Goal: Check status: Check status

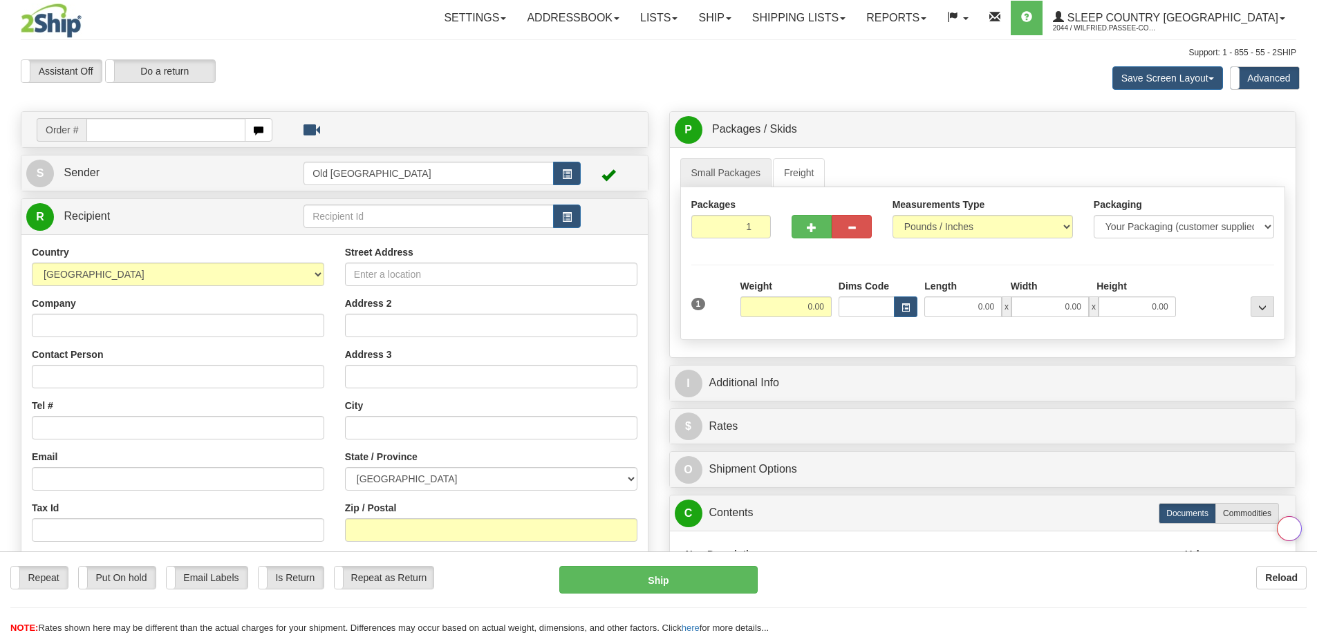
click at [653, 92] on div "Toggle navigation Settings Shipping Preferences Fields Preferences New" at bounding box center [658, 396] width 1317 height 792
drag, startPoint x: 870, startPoint y: 12, endPoint x: 867, endPoint y: 41, distance: 29.2
click at [856, 12] on link "Shipping lists" at bounding box center [799, 18] width 114 height 35
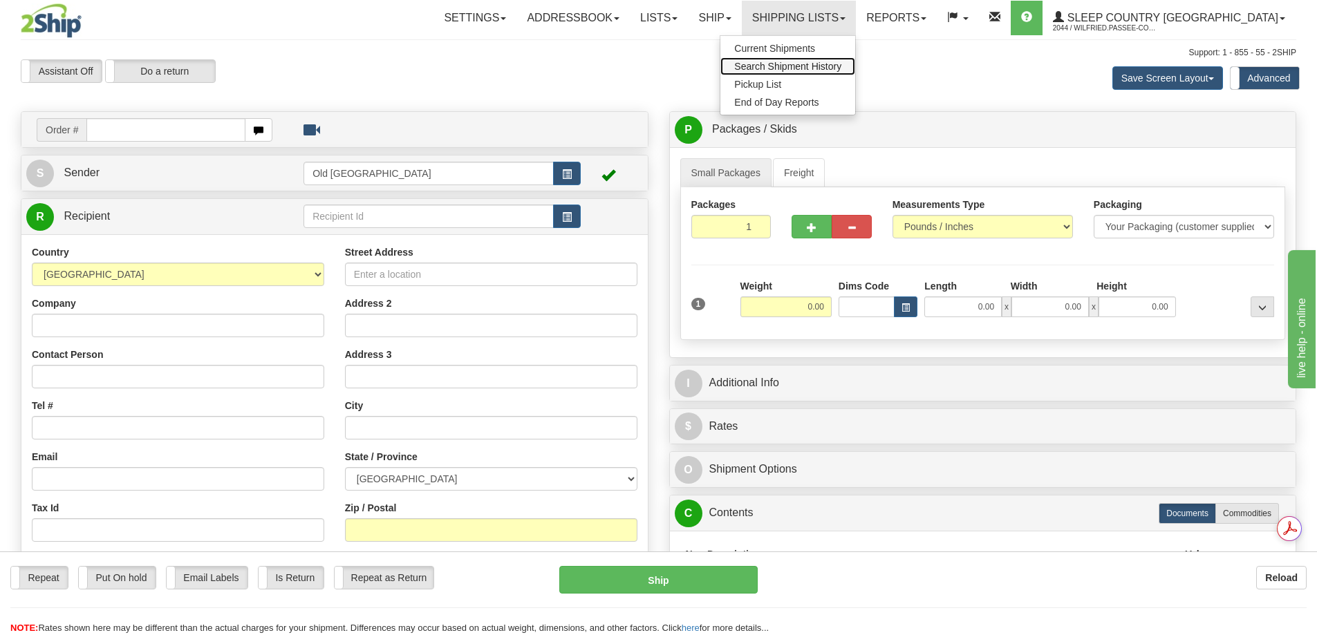
drag, startPoint x: 860, startPoint y: 70, endPoint x: 772, endPoint y: 88, distance: 89.6
click at [841, 70] on span "Search Shipment History" at bounding box center [787, 66] width 107 height 11
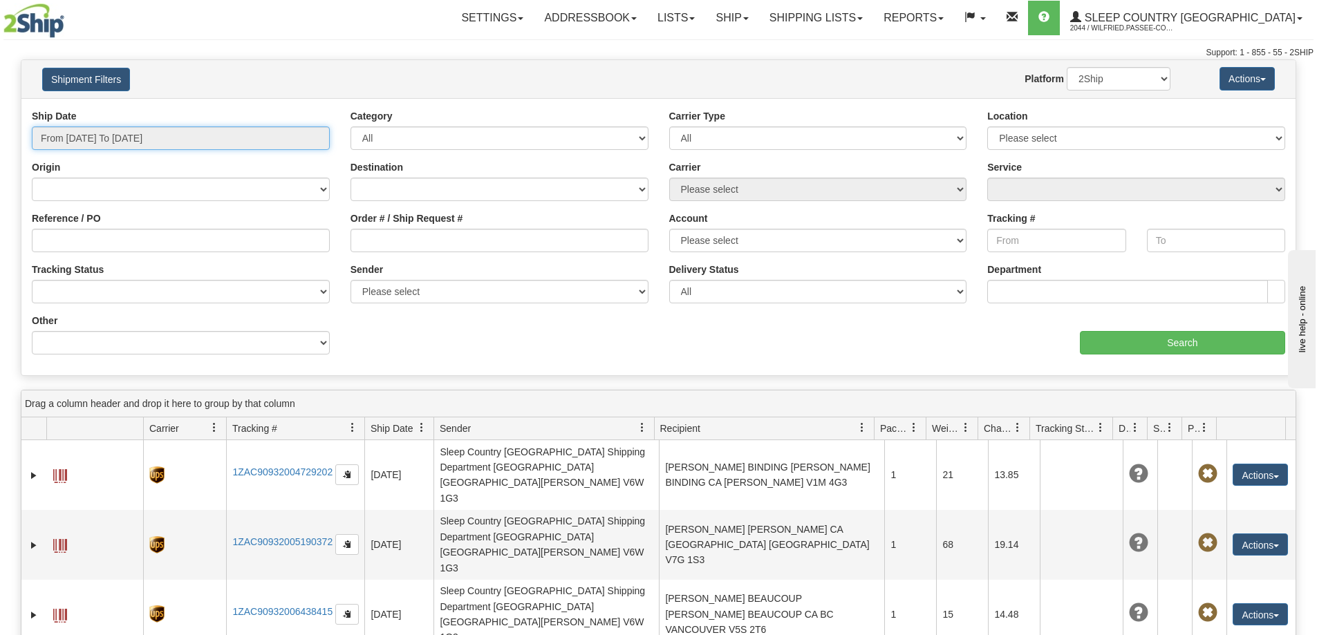
click at [137, 138] on input "From [DATE] To [DATE]" at bounding box center [181, 139] width 298 height 24
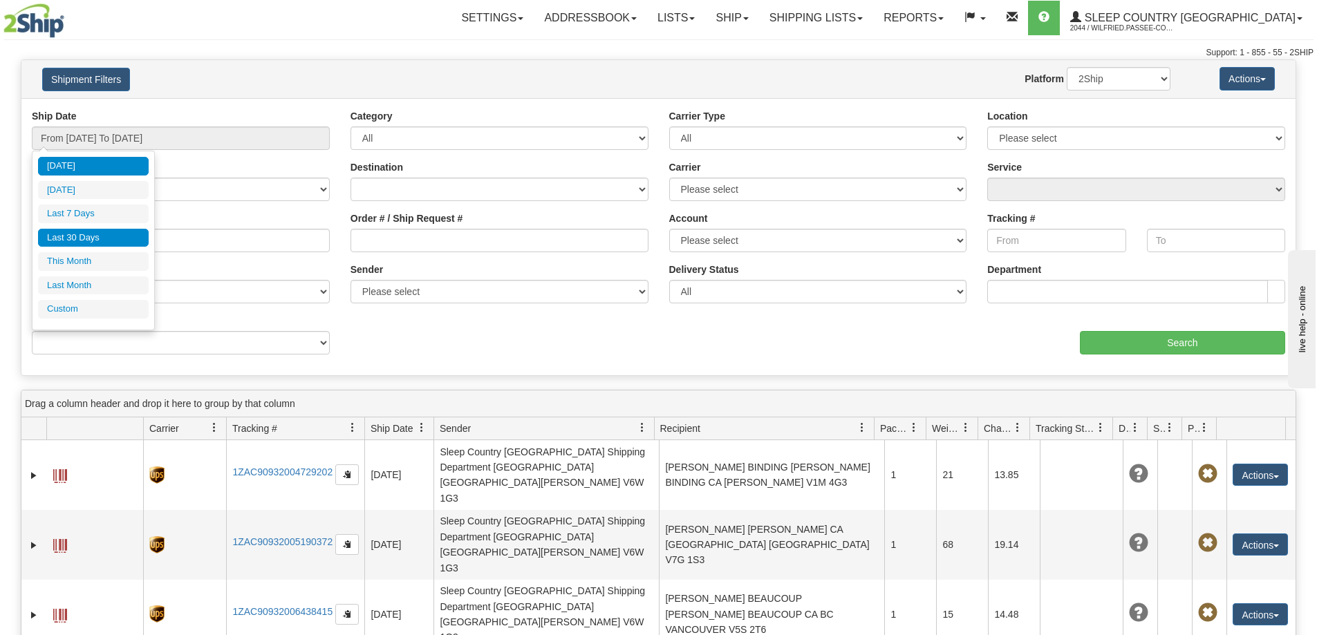
click at [107, 236] on li "Last 30 Days" at bounding box center [93, 238] width 111 height 19
type input "From [DATE] To [DATE]"
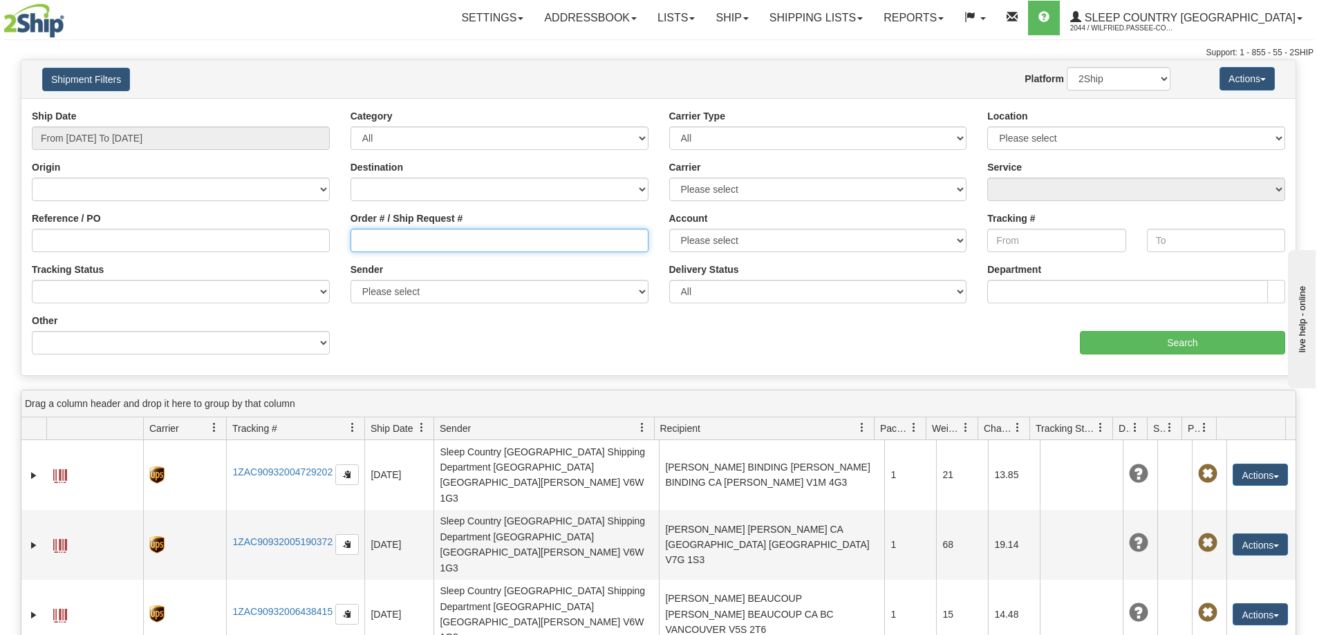
click at [410, 250] on input "Order # / Ship Request #" at bounding box center [500, 241] width 298 height 24
paste input "9002I139555"
type input "9002I139555"
click at [468, 67] on div "Website Agent Nothing selected Client User Platform 2Ship Imported" at bounding box center [711, 79] width 940 height 24
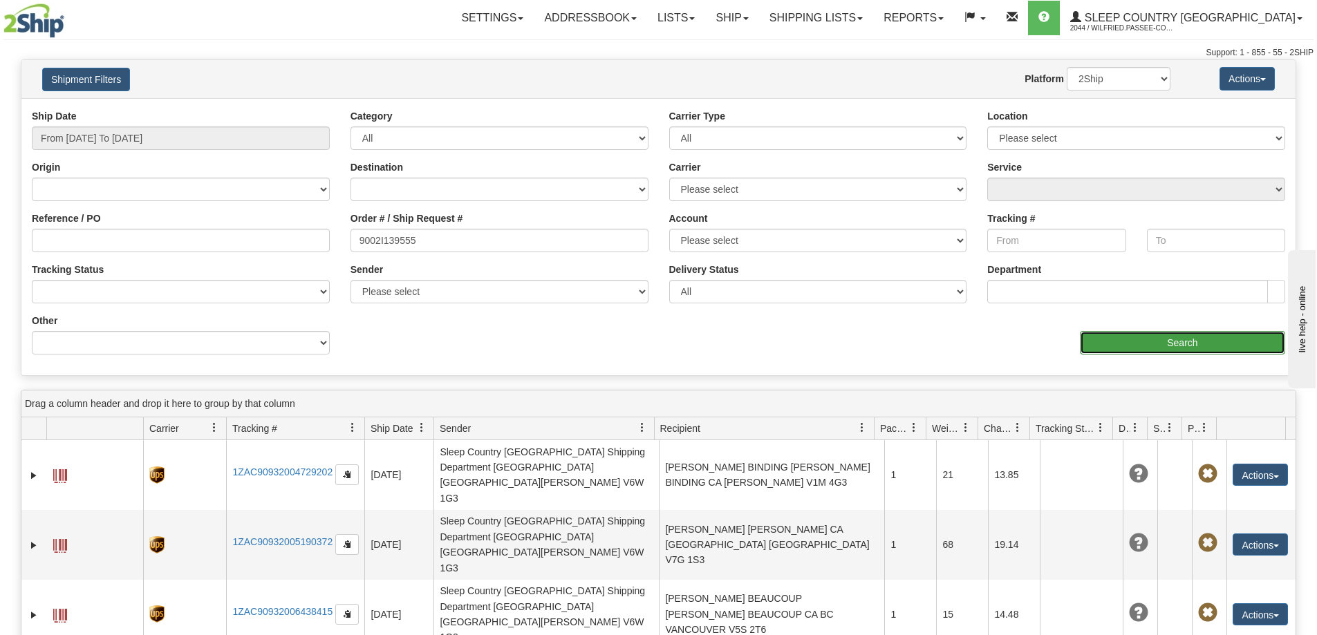
click at [1137, 346] on input "Search" at bounding box center [1182, 343] width 205 height 24
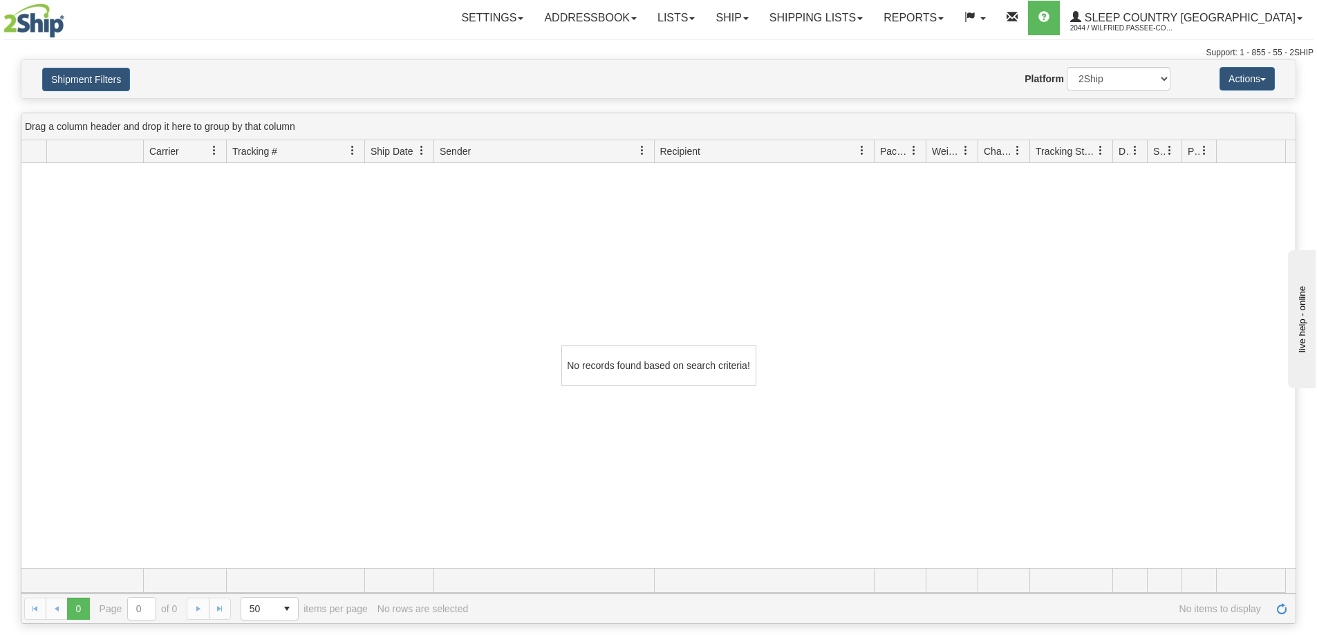
click at [466, 406] on div "No records found based on search criteria!" at bounding box center [658, 365] width 1274 height 405
drag, startPoint x: 873, startPoint y: 14, endPoint x: 875, endPoint y: 30, distance: 16.7
click at [873, 13] on link "Shipping lists" at bounding box center [816, 18] width 114 height 35
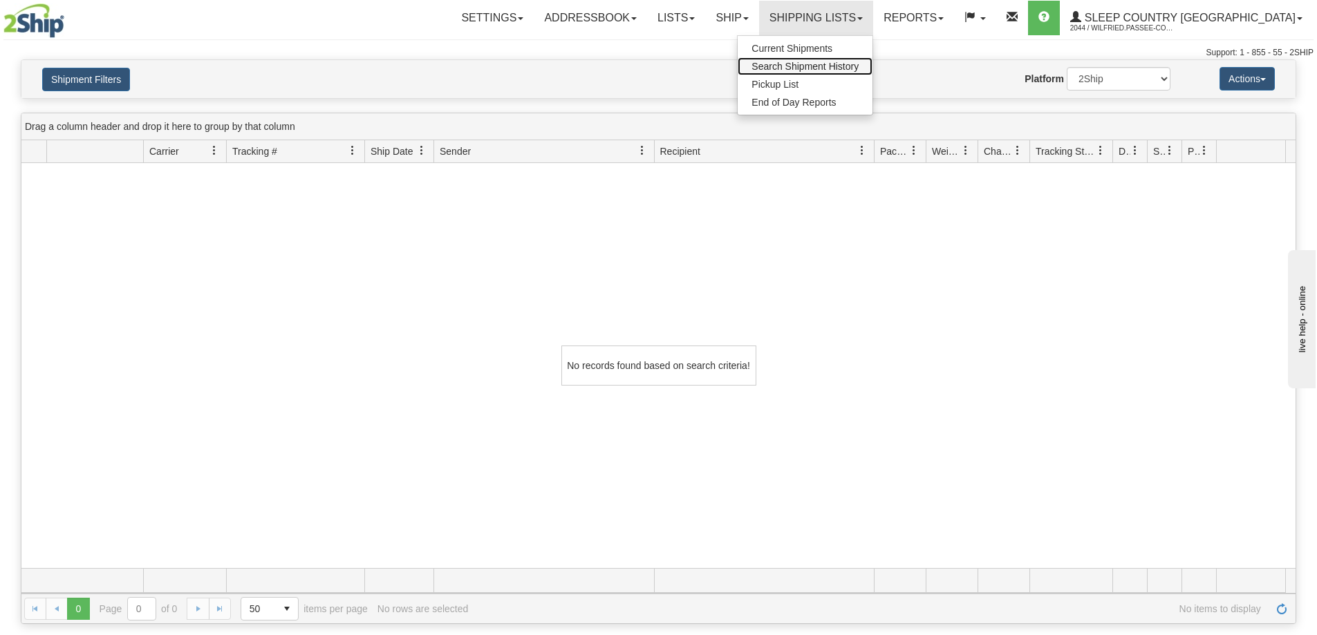
click at [859, 63] on span "Search Shipment History" at bounding box center [805, 66] width 107 height 11
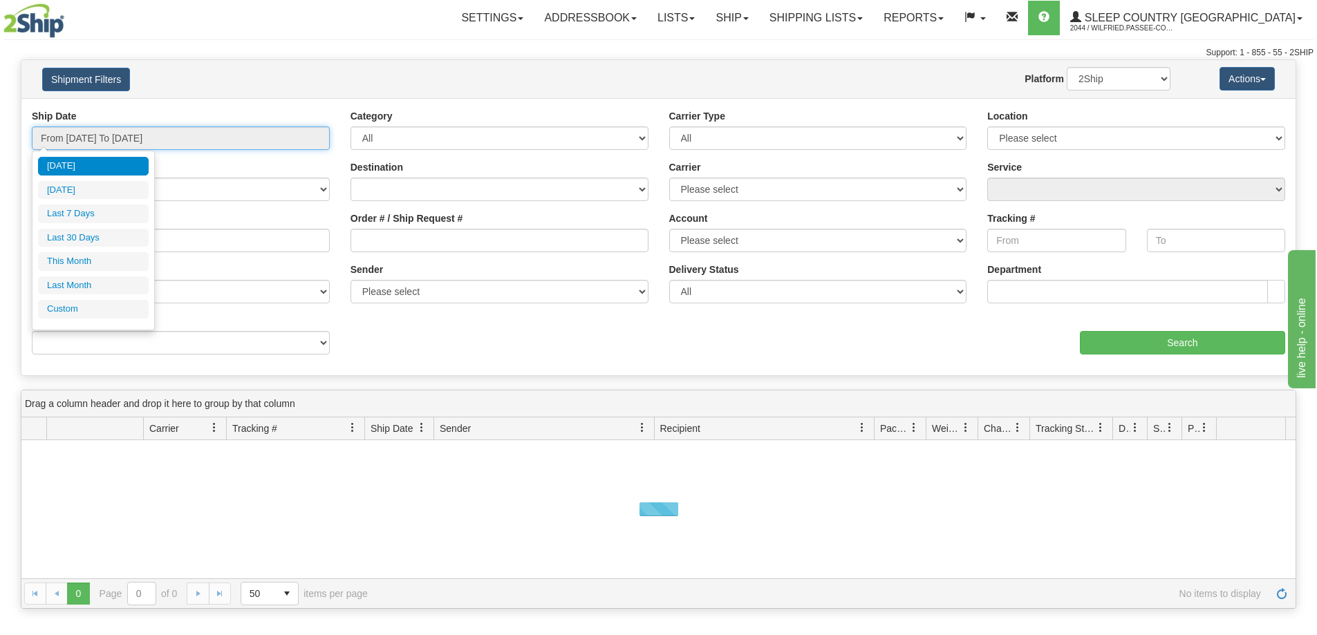
click at [87, 133] on input "From [DATE] To [DATE]" at bounding box center [181, 139] width 298 height 24
click at [102, 226] on ul "Today Yesterday Last 7 Days Last 30 Days This Month Last Month Custom" at bounding box center [93, 238] width 111 height 162
click at [102, 237] on li "Last 30 Days" at bounding box center [93, 238] width 111 height 19
type input "From [DATE] To [DATE]"
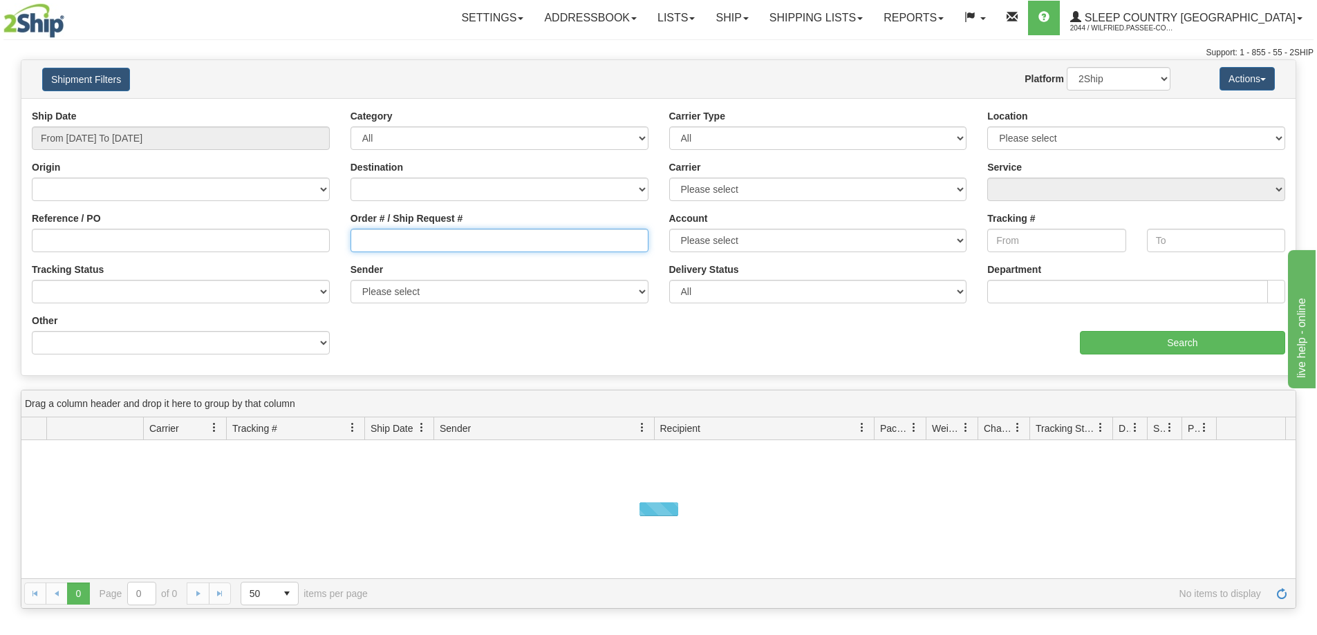
click at [448, 248] on input "Order # / Ship Request #" at bounding box center [500, 241] width 298 height 24
paste input "3218605966"
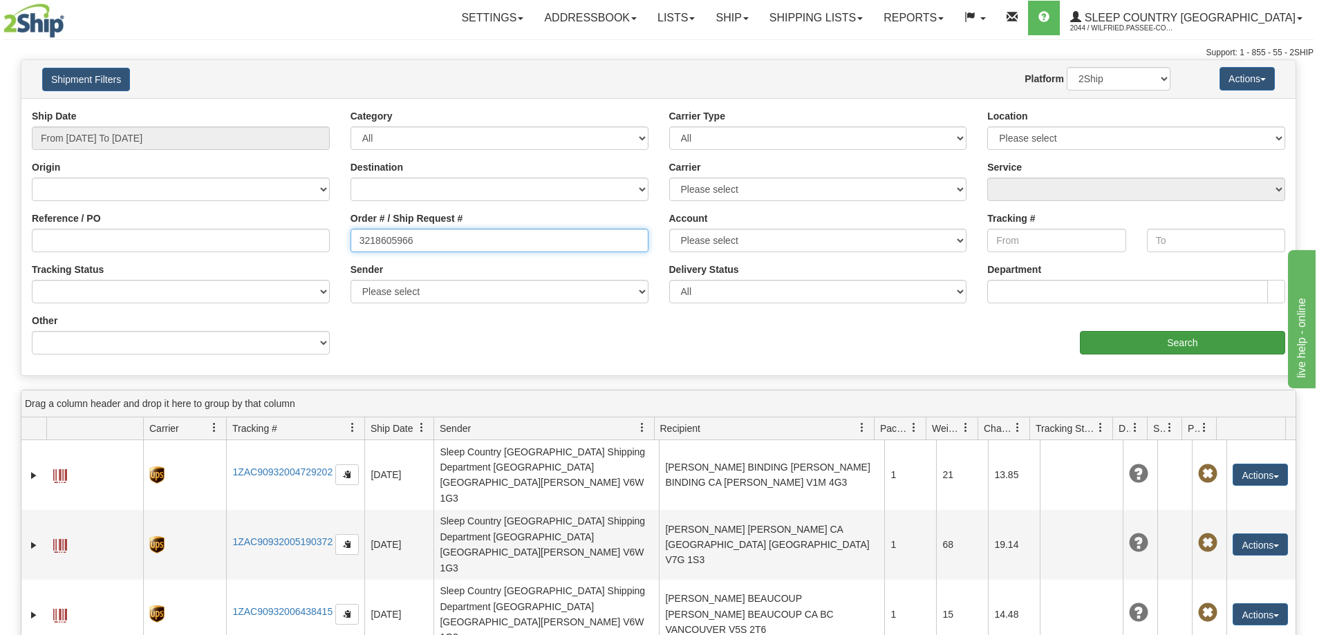
type input "3218605966"
click at [1194, 347] on input "Search" at bounding box center [1182, 343] width 205 height 24
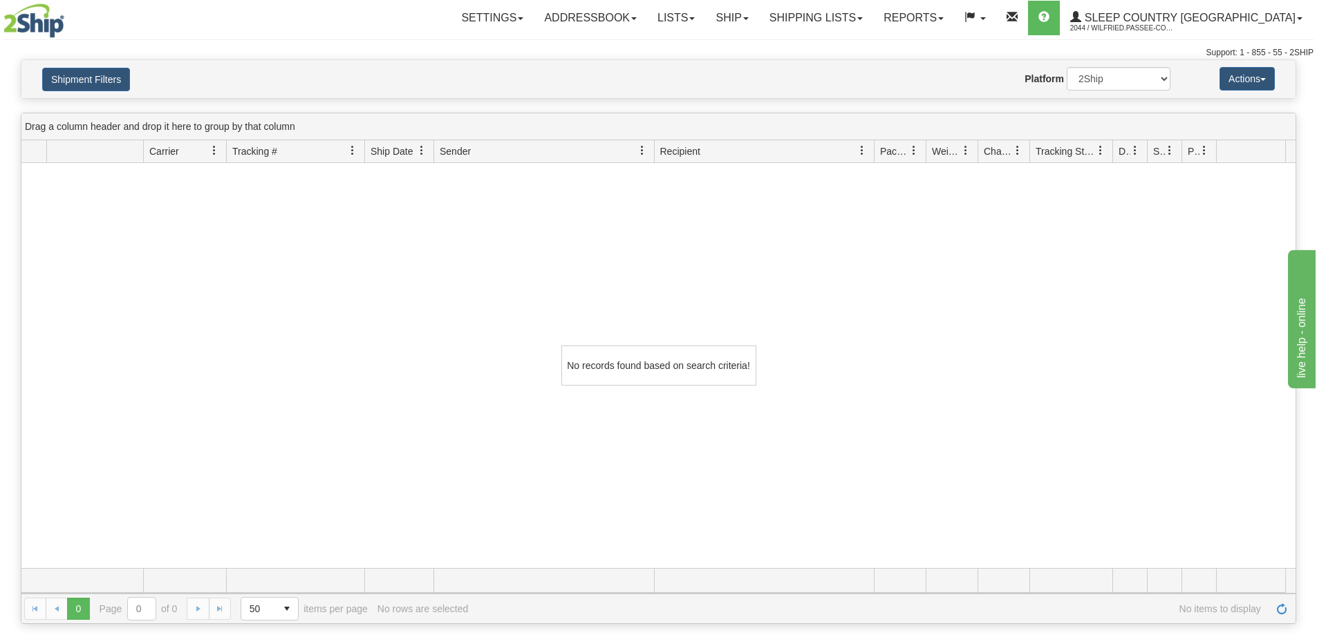
click at [551, 53] on div "Support: 1 - 855 - 55 - 2SHIP" at bounding box center [658, 53] width 1310 height 12
